Goal: Transaction & Acquisition: Purchase product/service

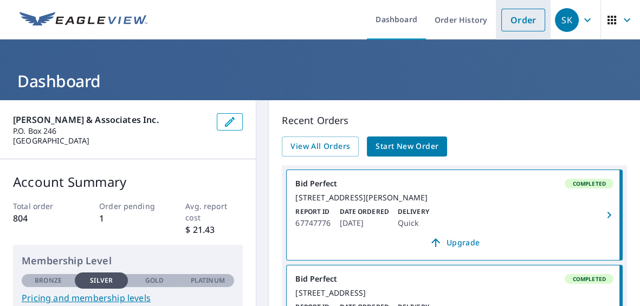
click at [514, 17] on link "Order" at bounding box center [524, 20] width 44 height 23
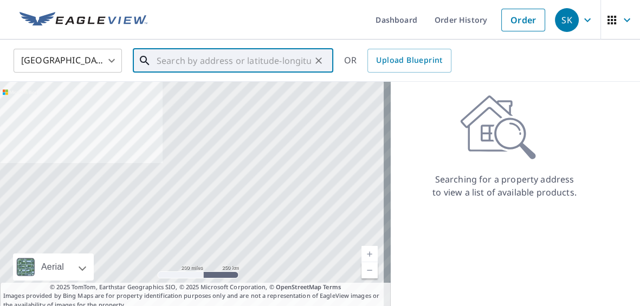
click at [174, 66] on input "text" at bounding box center [234, 61] width 155 height 30
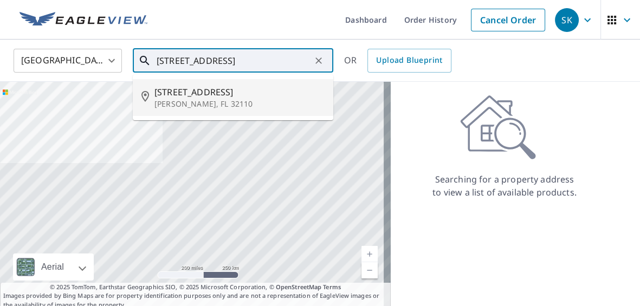
click at [187, 90] on span "[STREET_ADDRESS]" at bounding box center [240, 92] width 170 height 13
type input "[STREET_ADDRESS][PERSON_NAME]"
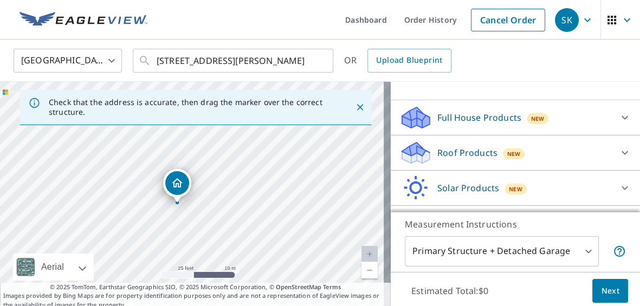
scroll to position [94, 0]
click at [466, 156] on p "Roof Products" at bounding box center [468, 152] width 60 height 13
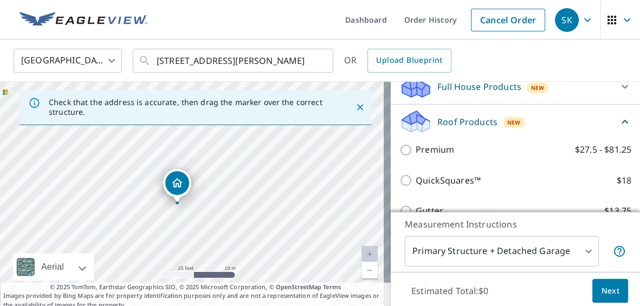
scroll to position [141, 0]
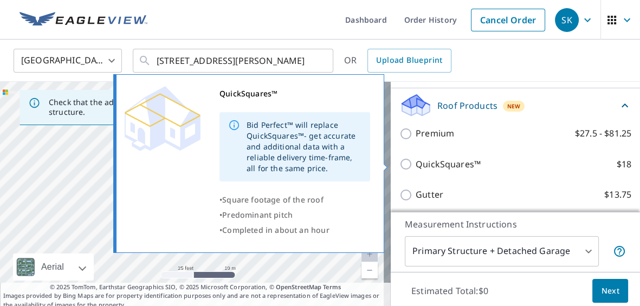
click at [402, 165] on input "QuickSquares™ $18" at bounding box center [408, 164] width 16 height 13
checkbox input "true"
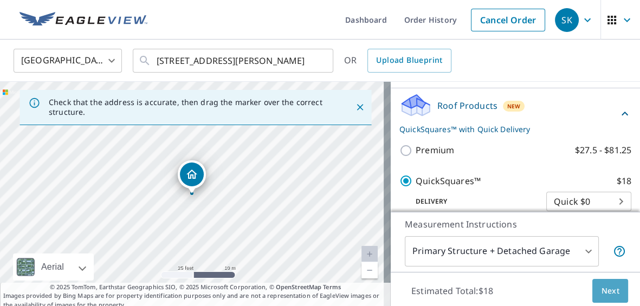
click at [604, 289] on span "Next" at bounding box center [610, 292] width 18 height 14
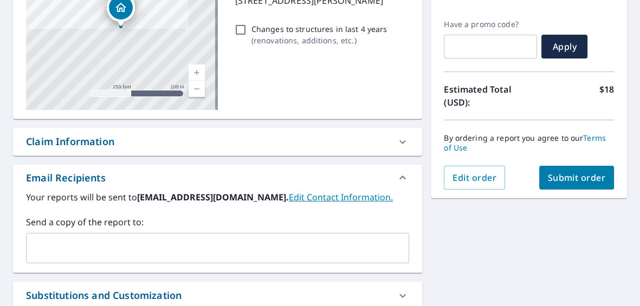
scroll to position [188, 0]
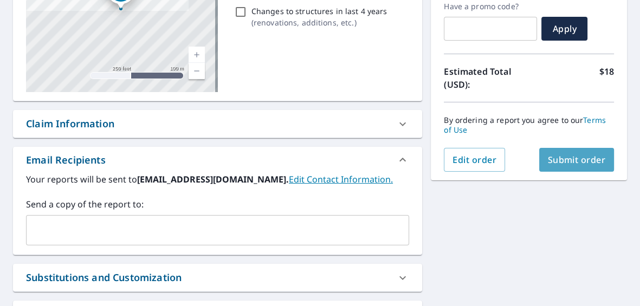
click at [563, 162] on span "Submit order" at bounding box center [577, 160] width 58 height 12
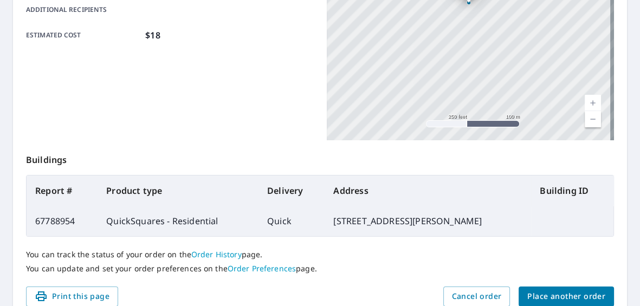
scroll to position [330, 0]
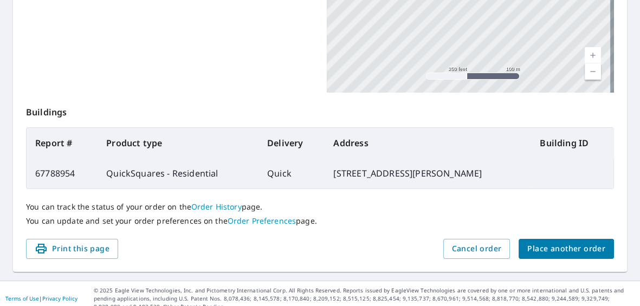
click at [568, 248] on span "Place another order" at bounding box center [567, 249] width 78 height 14
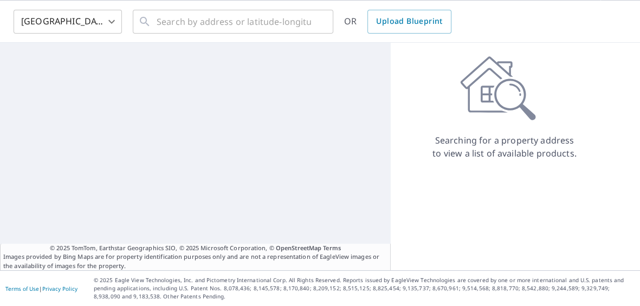
scroll to position [39, 0]
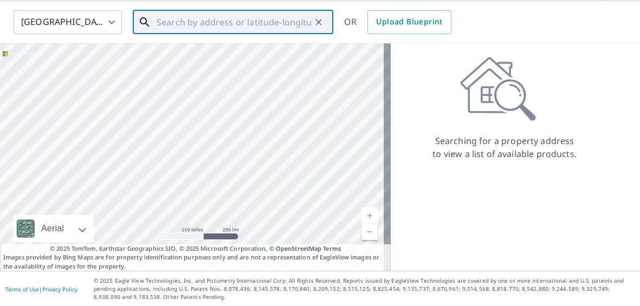
click at [213, 22] on input "text" at bounding box center [234, 22] width 155 height 30
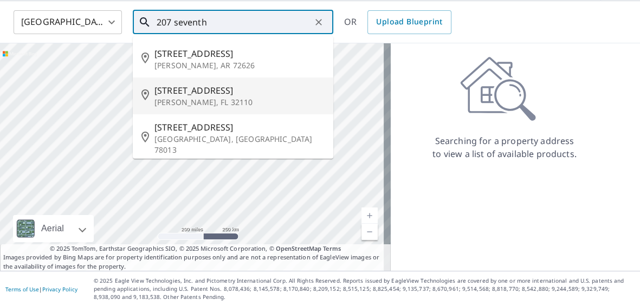
click at [188, 94] on span "[STREET_ADDRESS]" at bounding box center [240, 90] width 170 height 13
type input "[STREET_ADDRESS][PERSON_NAME]"
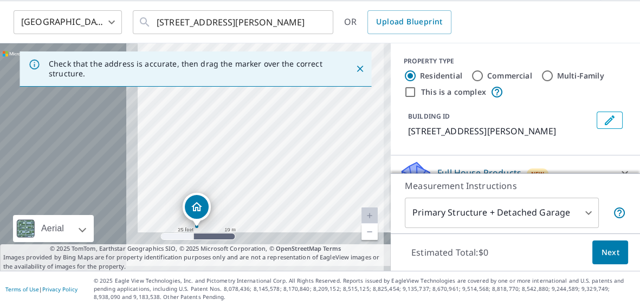
drag, startPoint x: 145, startPoint y: 197, endPoint x: 325, endPoint y: 138, distance: 190.0
click at [325, 138] on div "[STREET_ADDRESS][PERSON_NAME]" at bounding box center [195, 157] width 391 height 228
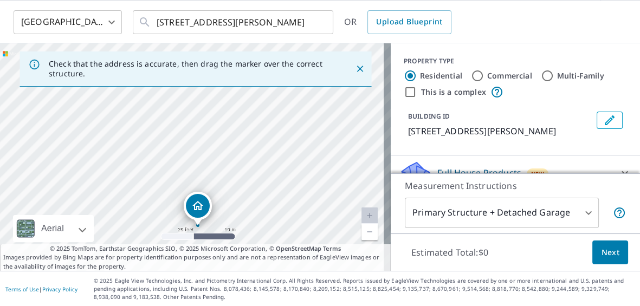
click at [351, 130] on div "[STREET_ADDRESS][PERSON_NAME]" at bounding box center [195, 157] width 391 height 228
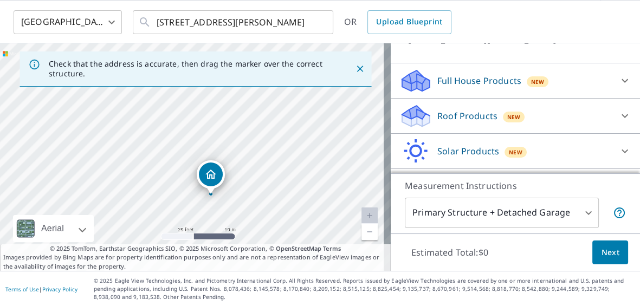
scroll to position [94, 0]
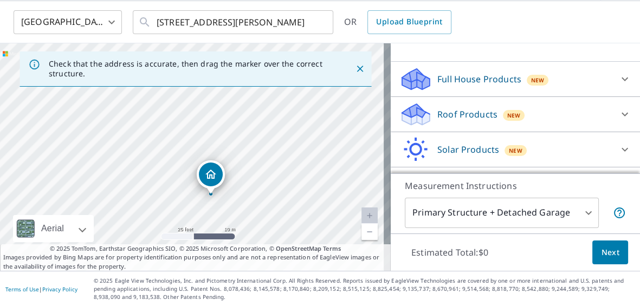
click at [438, 118] on p "Roof Products" at bounding box center [468, 114] width 60 height 13
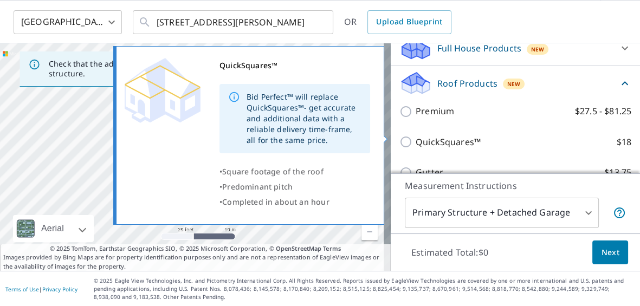
scroll to position [141, 0]
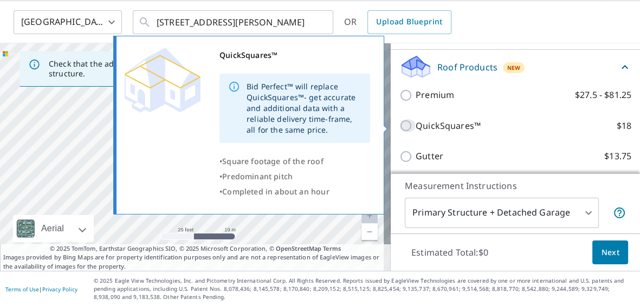
click at [400, 126] on input "QuickSquares™ $18" at bounding box center [408, 125] width 16 height 13
checkbox input "true"
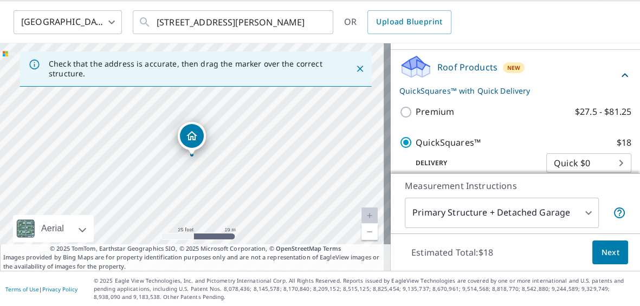
click at [601, 251] on span "Next" at bounding box center [610, 253] width 18 height 14
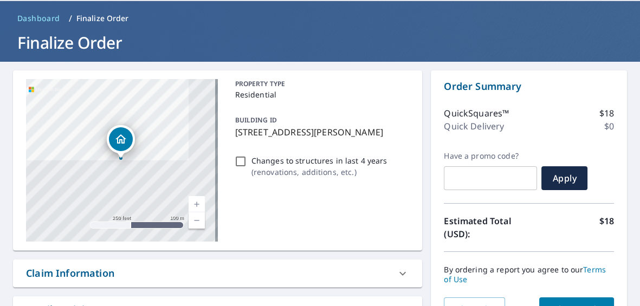
scroll to position [86, 0]
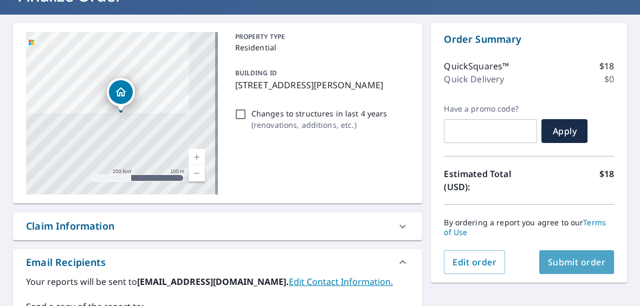
click at [580, 259] on span "Submit order" at bounding box center [577, 263] width 58 height 12
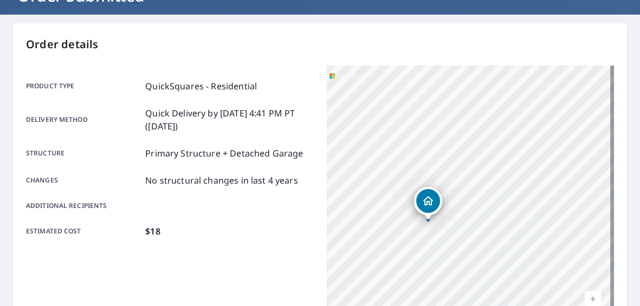
drag, startPoint x: 504, startPoint y: 212, endPoint x: 344, endPoint y: 235, distance: 161.7
click at [358, 237] on div "[STREET_ADDRESS][PERSON_NAME]" at bounding box center [471, 201] width 288 height 271
